Goal: Task Accomplishment & Management: Complete application form

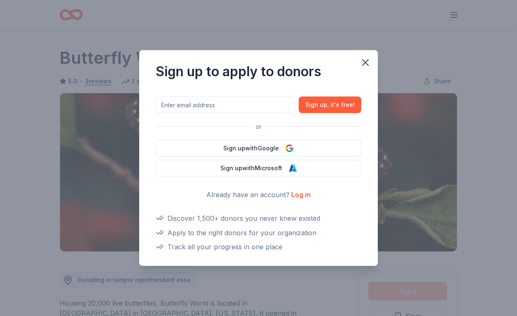
scroll to position [110, 0]
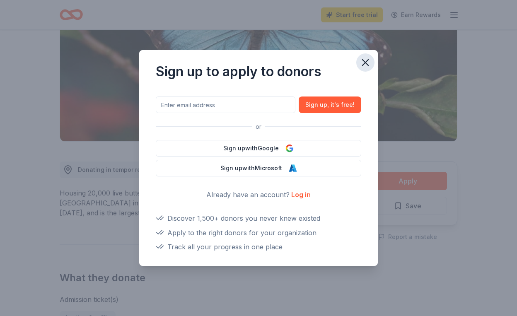
click at [364, 65] on icon "button" at bounding box center [366, 63] width 6 height 6
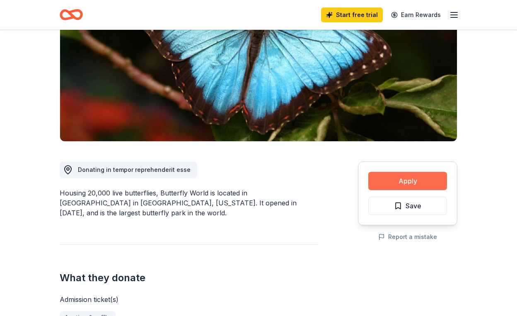
click at [386, 180] on button "Apply" at bounding box center [407, 181] width 79 height 18
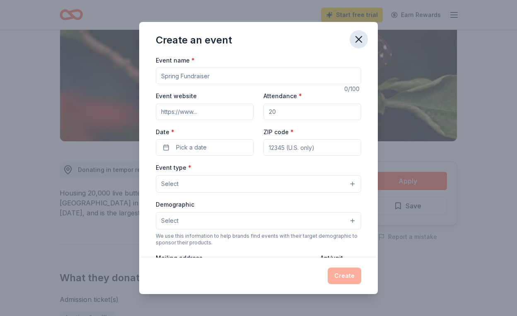
click at [359, 38] on icon "button" at bounding box center [359, 40] width 12 height 12
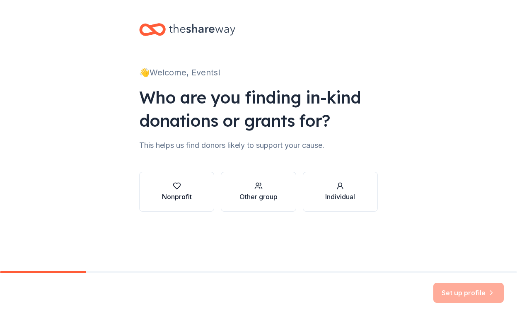
click at [176, 191] on div "Nonprofit" at bounding box center [177, 192] width 30 height 20
